Goal: Task Accomplishment & Management: Complete application form

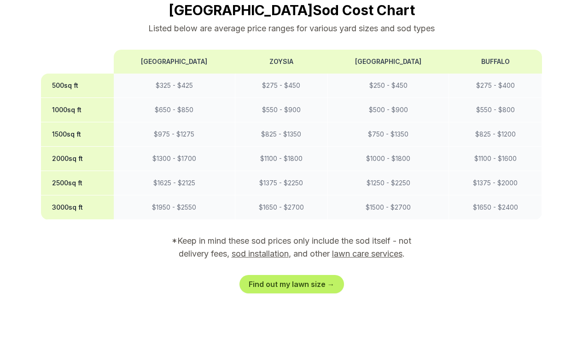
scroll to position [772, 0]
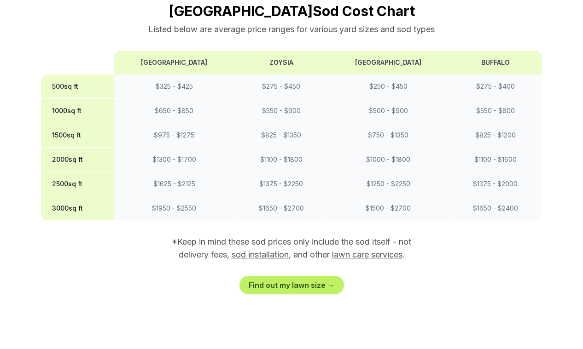
click at [264, 250] on link "sod installation" at bounding box center [259, 255] width 57 height 10
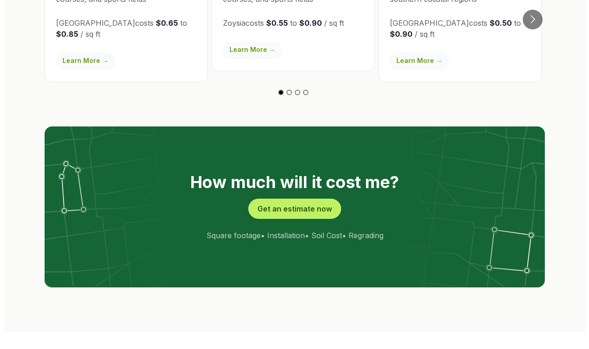
scroll to position [1705, 0]
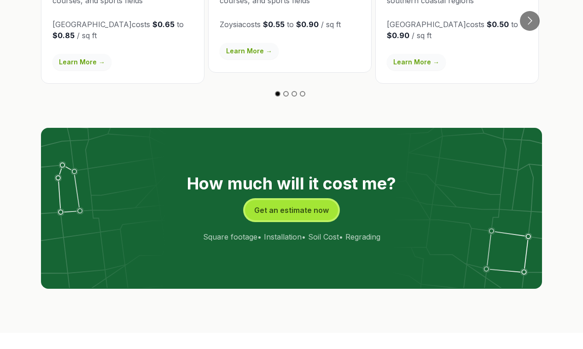
click at [280, 200] on button "Get an estimate now" at bounding box center [291, 210] width 93 height 20
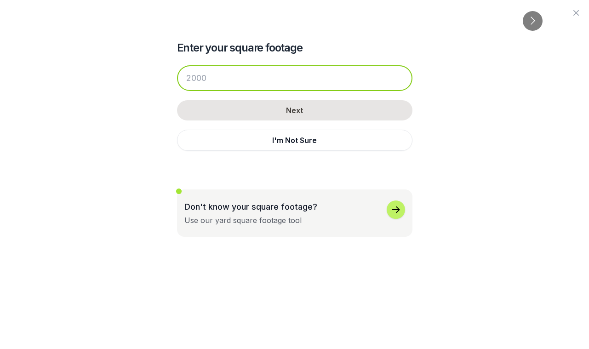
click at [241, 75] on input "number" at bounding box center [295, 78] width 236 height 26
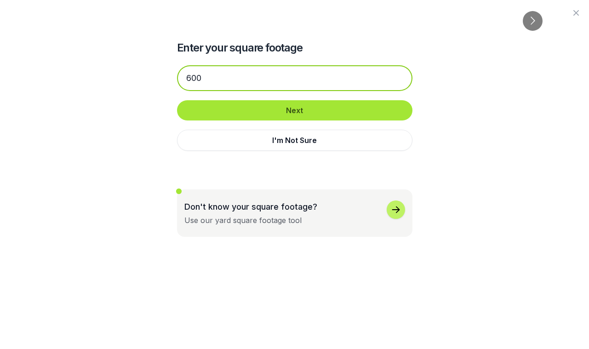
type input "600"
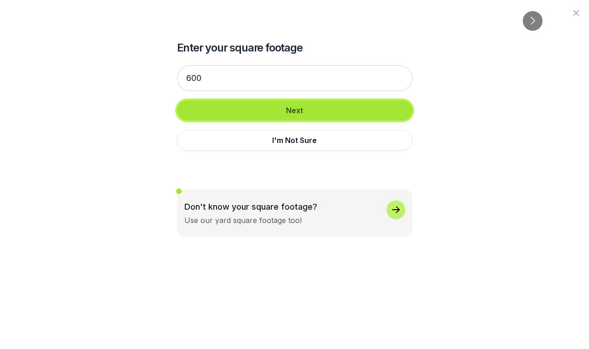
click at [267, 108] on button "Next" at bounding box center [295, 110] width 236 height 20
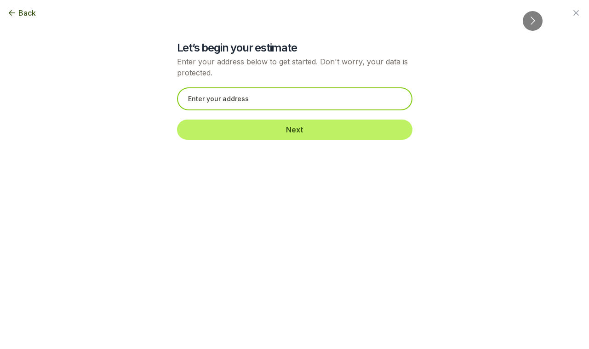
click at [267, 106] on input "text" at bounding box center [295, 98] width 236 height 23
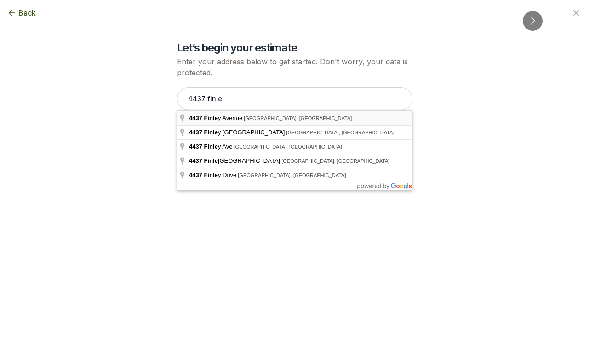
type input "[STREET_ADDRESS][PERSON_NAME]"
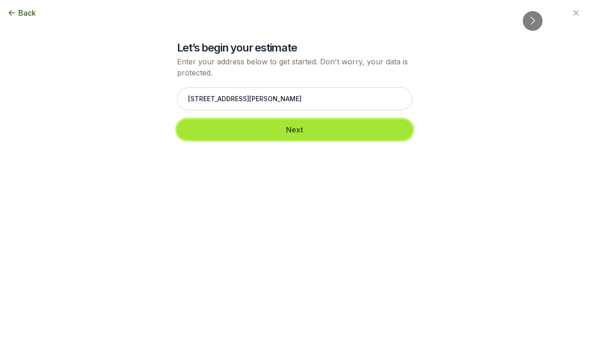
click at [287, 132] on button "Next" at bounding box center [295, 130] width 236 height 20
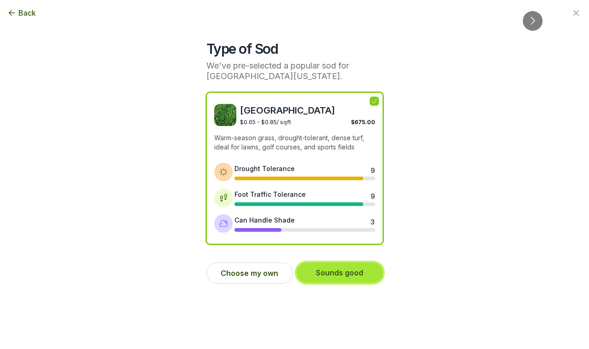
click at [339, 274] on button "Sounds good" at bounding box center [340, 273] width 87 height 20
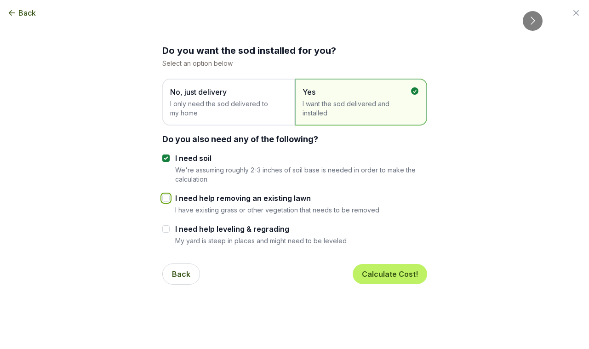
click at [167, 198] on input "I need help removing an existing lawn" at bounding box center [165, 198] width 7 height 7
checkbox input "true"
click at [372, 273] on button "Calculate Cost!" at bounding box center [390, 274] width 75 height 20
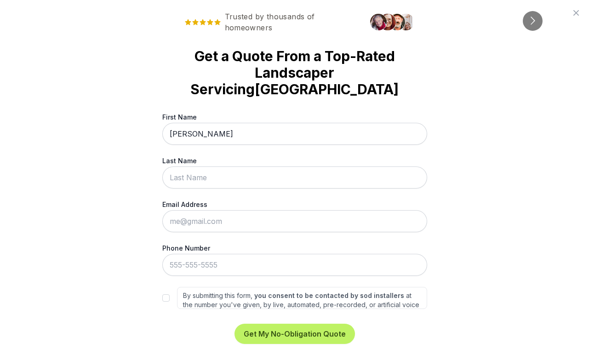
type input "[PERSON_NAME]"
click at [97, 174] on div "Trusted by thousands of homeowners Get a Quote From a Top-Rated Landscaper Serv…" at bounding box center [294, 174] width 589 height 349
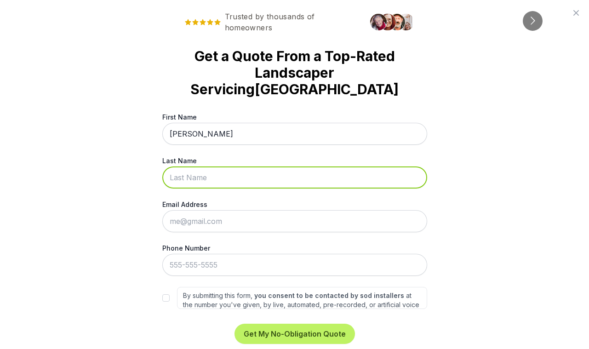
click at [216, 167] on input "Last Name" at bounding box center [294, 178] width 265 height 22
type input "[PERSON_NAME]"
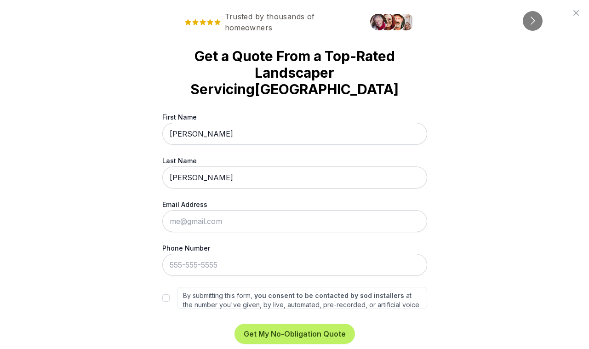
click at [114, 167] on div "Trusted by thousands of homeowners Get a Quote From a Top-Rated Landscaper Serv…" at bounding box center [294, 174] width 589 height 349
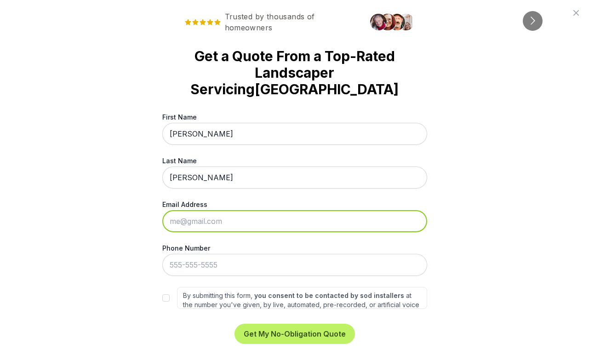
click at [207, 210] on input "Email Address" at bounding box center [294, 221] width 265 height 22
type input "[PERSON_NAME][EMAIL_ADDRESS][DOMAIN_NAME]"
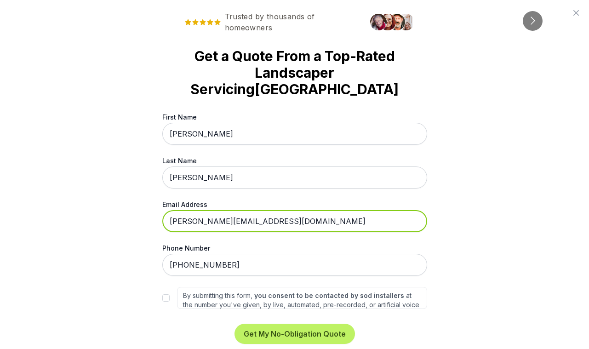
type input "[PHONE_NUMBER]"
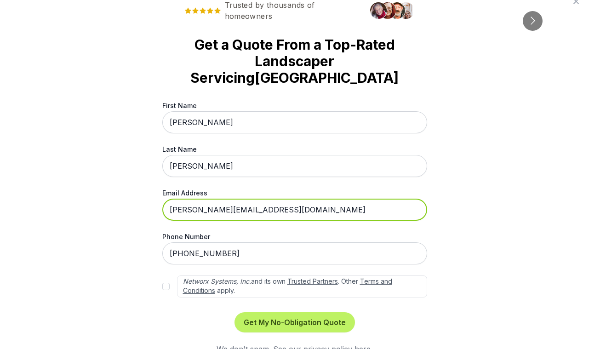
scroll to position [41, 0]
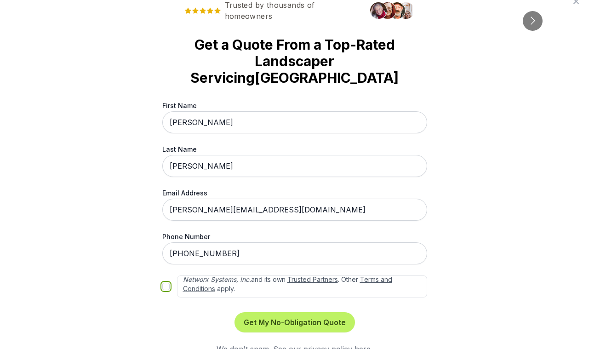
click at [163, 283] on input "By submitting this form, you consent to be contacted by sod installers at the n…" at bounding box center [165, 286] width 7 height 7
checkbox input "true"
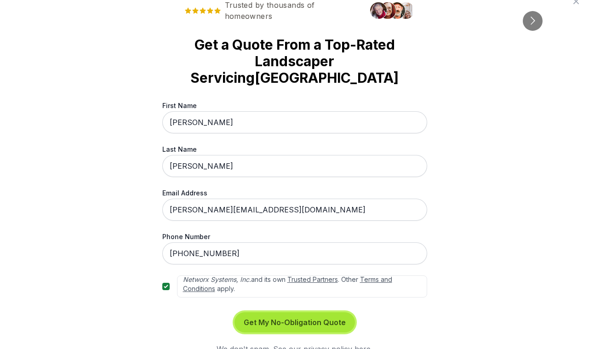
click at [268, 312] on button "Get My No-Obligation Quote" at bounding box center [295, 322] width 121 height 20
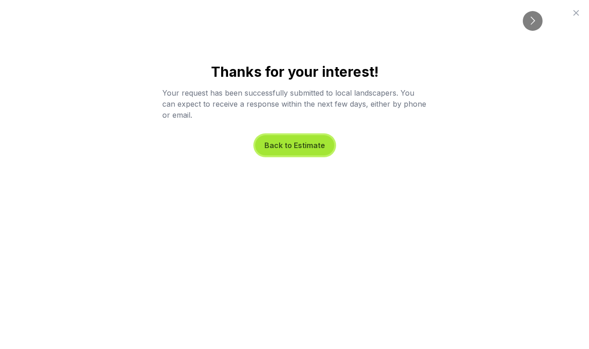
click at [301, 142] on button "Back to Estimate" at bounding box center [294, 145] width 79 height 20
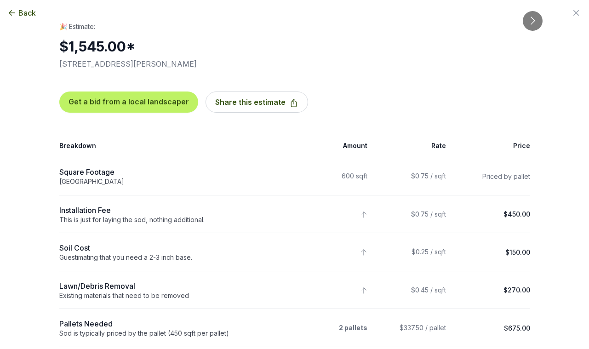
click at [13, 12] on icon "button" at bounding box center [11, 12] width 9 height 9
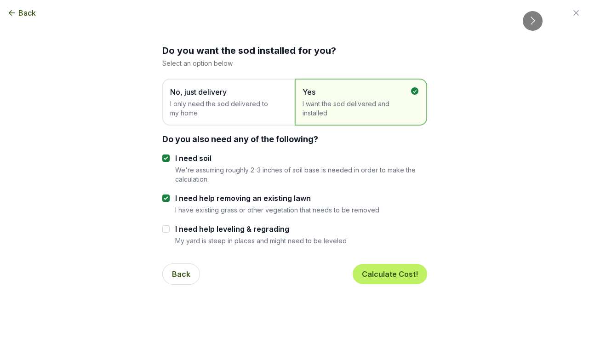
click at [13, 13] on icon "button" at bounding box center [12, 13] width 6 height 6
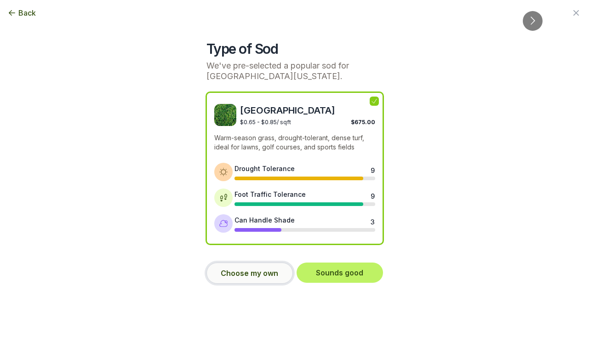
click at [270, 274] on button "Choose my own" at bounding box center [250, 273] width 87 height 21
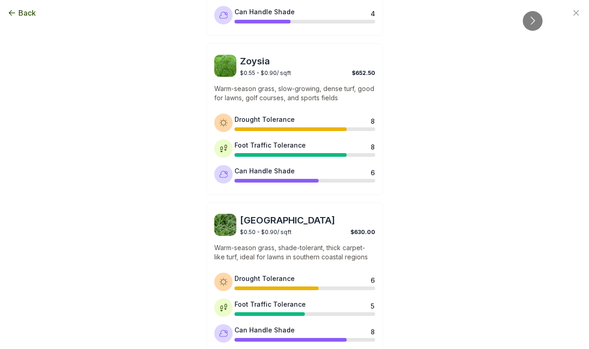
scroll to position [366, 0]
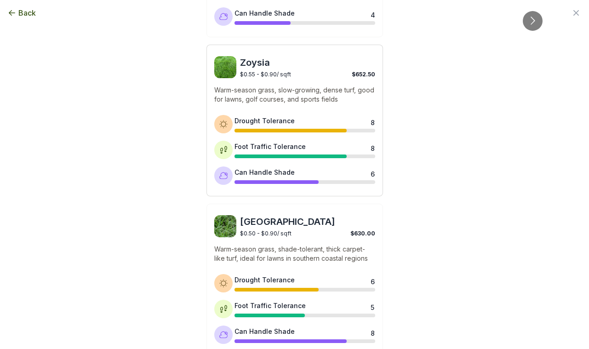
click at [274, 93] on p "Warm-season grass, slow-growing, dense turf, good for lawns, golf courses, and …" at bounding box center [294, 95] width 161 height 18
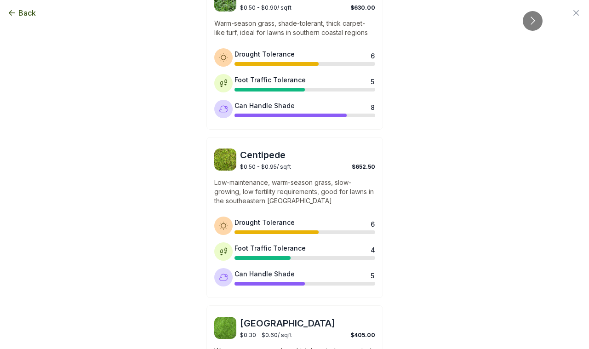
scroll to position [756, 0]
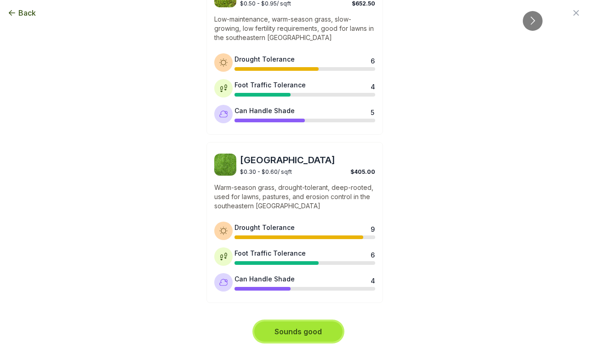
click at [299, 331] on button "Sounds good" at bounding box center [298, 332] width 88 height 20
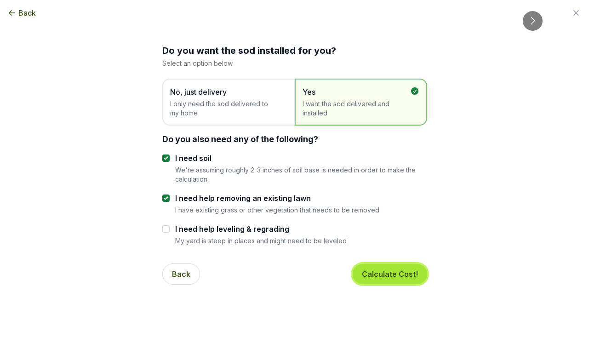
click at [394, 280] on button "Calculate Cost!" at bounding box center [390, 274] width 75 height 20
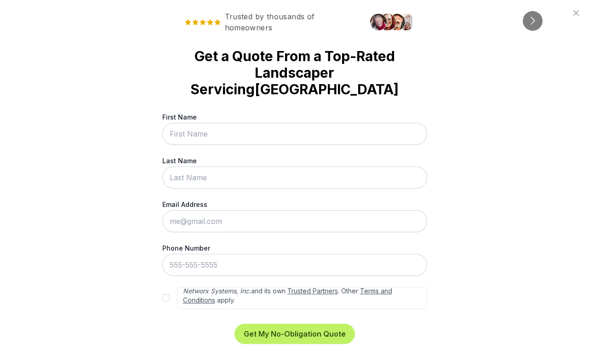
scroll to position [41, 0]
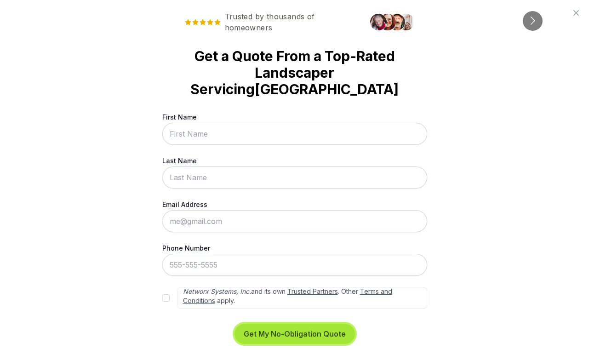
click at [306, 324] on button "Get My No-Obligation Quote" at bounding box center [295, 334] width 121 height 20
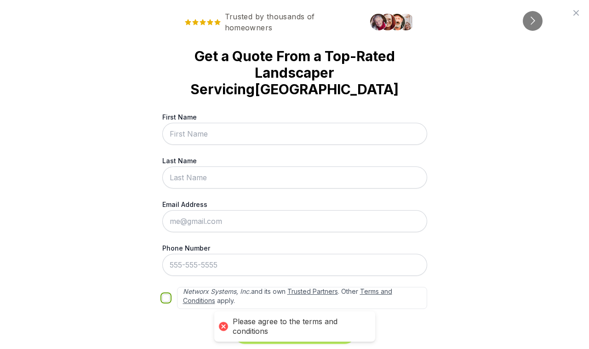
click at [165, 295] on input "By submitting this form, you consent to be contacted by sod installers at the n…" at bounding box center [165, 298] width 7 height 7
checkbox input "true"
click at [387, 324] on div "Get My No-Obligation Quote We don't spam. See our privacy policy here ." at bounding box center [294, 345] width 265 height 42
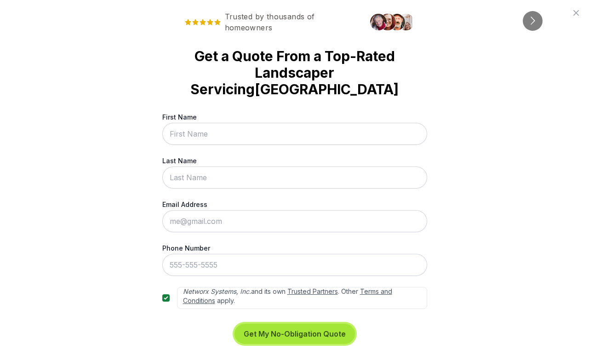
click at [286, 324] on button "Get My No-Obligation Quote" at bounding box center [295, 334] width 121 height 20
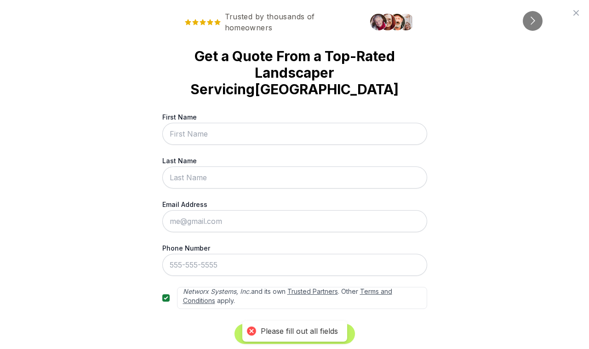
click at [392, 324] on div "Get My No-Obligation Quote We don't spam. See our privacy policy here ." at bounding box center [294, 345] width 265 height 42
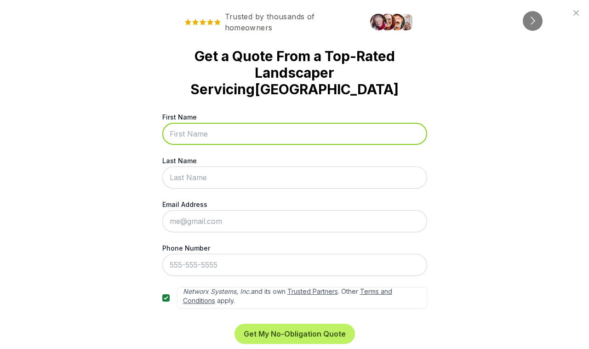
click at [358, 123] on input "First Name" at bounding box center [294, 134] width 265 height 22
type input "[PERSON_NAME]"
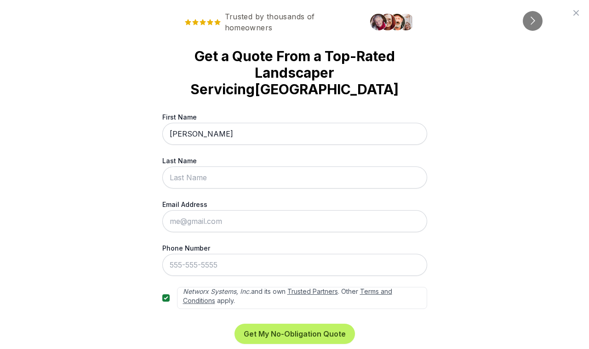
click at [482, 121] on div "Trusted by thousands of homeowners Get a Quote From a Top-Rated Landscaper Serv…" at bounding box center [294, 174] width 589 height 349
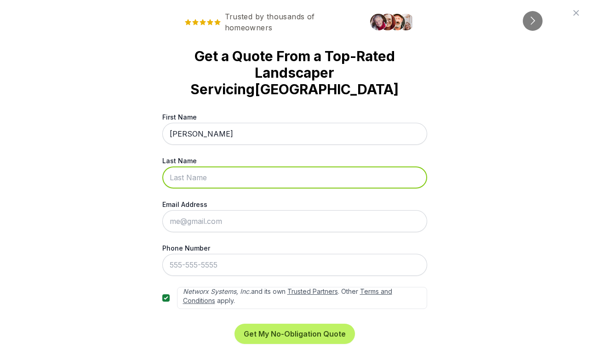
click at [311, 167] on input "Last Name" at bounding box center [294, 178] width 265 height 22
type input "[PERSON_NAME]"
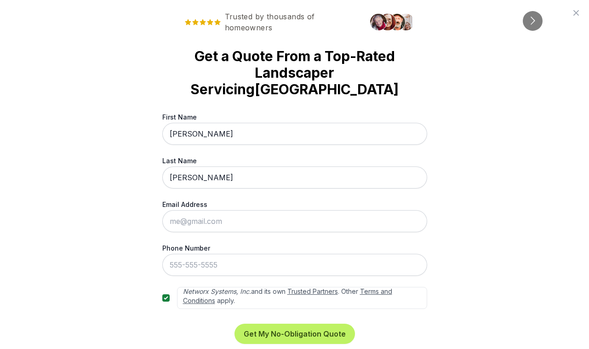
click at [91, 219] on div "Trusted by thousands of homeowners Get a Quote From a Top-Rated Landscaper Serv…" at bounding box center [294, 174] width 589 height 349
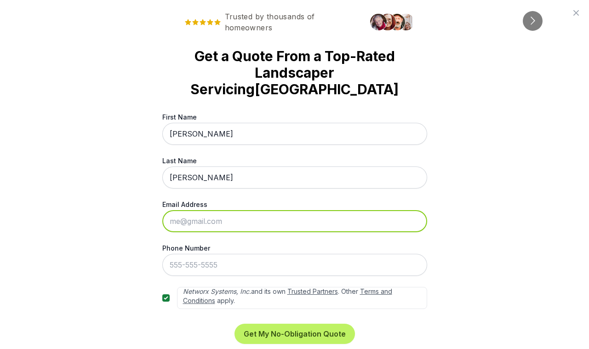
click at [231, 210] on input "Email Address" at bounding box center [294, 221] width 265 height 22
type input "[PERSON_NAME][EMAIL_ADDRESS][DOMAIN_NAME]"
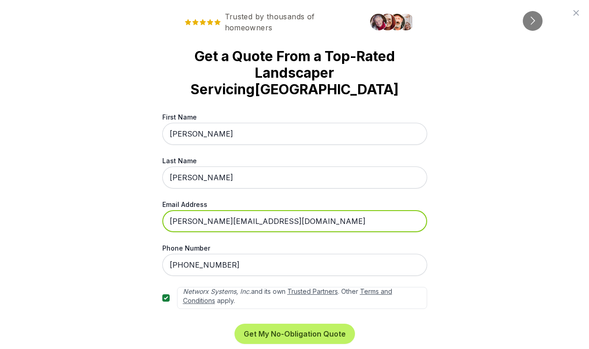
type input "[PHONE_NUMBER]"
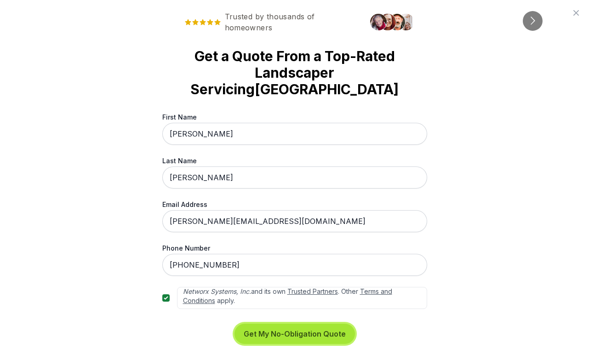
click at [280, 324] on button "Get My No-Obligation Quote" at bounding box center [295, 334] width 121 height 20
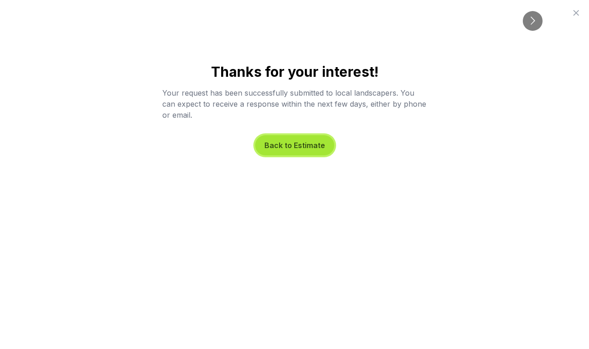
click at [310, 145] on button "Back to Estimate" at bounding box center [294, 145] width 79 height 20
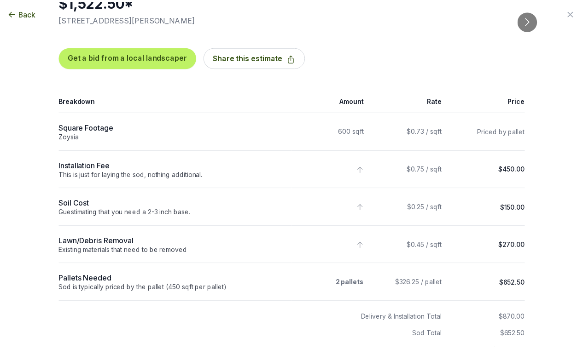
scroll to position [0, 0]
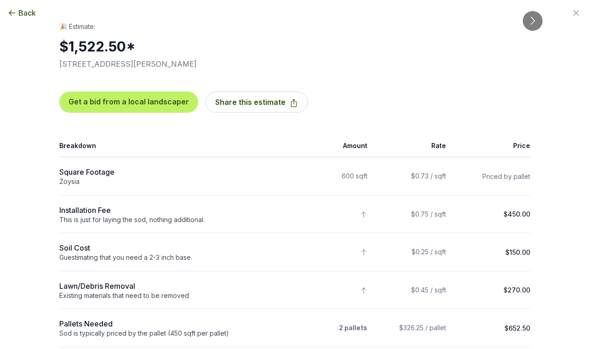
click at [579, 10] on icon "button" at bounding box center [576, 12] width 11 height 11
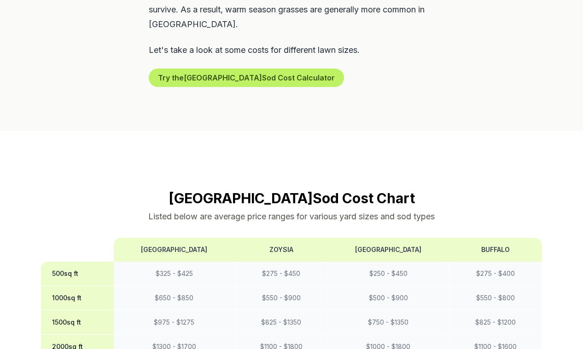
scroll to position [502, 0]
